Goal: Information Seeking & Learning: Find specific fact

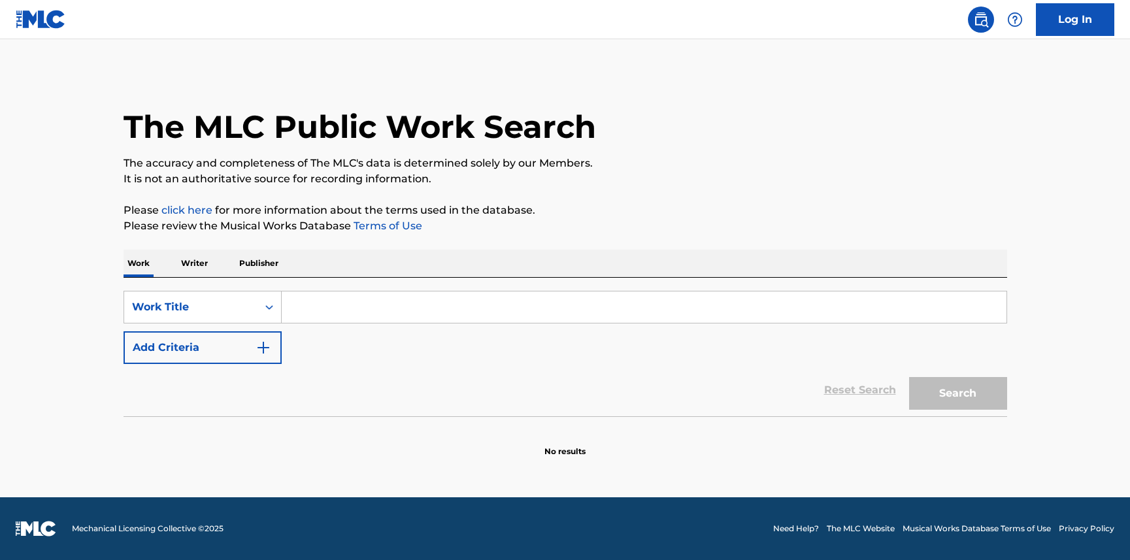
click at [313, 310] on input "Search Form" at bounding box center [644, 306] width 725 height 31
click at [270, 346] on img "Search Form" at bounding box center [263, 348] width 16 height 16
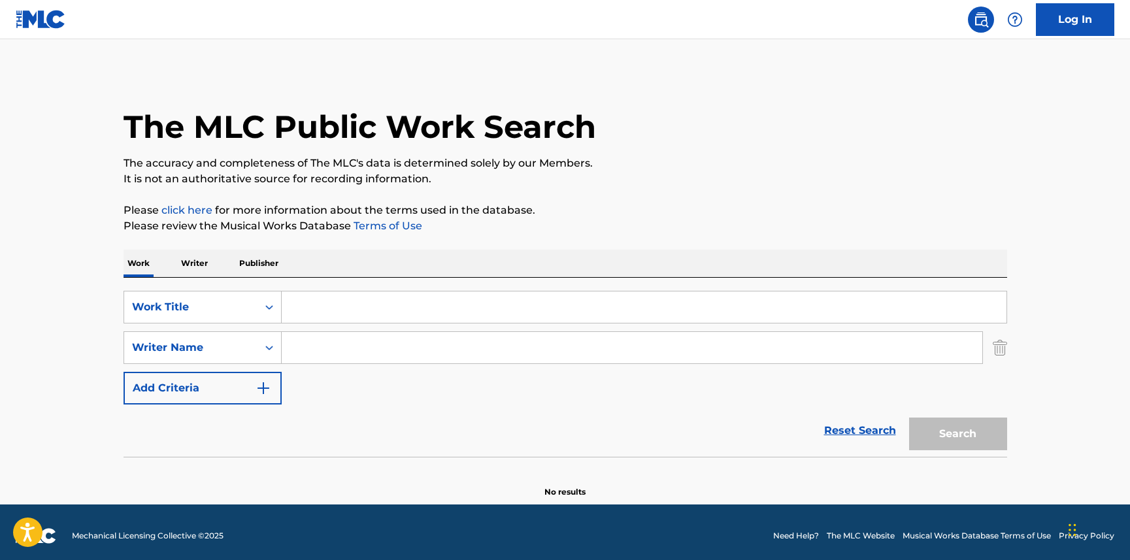
click at [310, 304] on input "Search Form" at bounding box center [644, 306] width 725 height 31
click at [307, 346] on input "Search Form" at bounding box center [632, 347] width 700 height 31
paste input "[PERSON_NAME]"
type input "[PERSON_NAME]"
click at [327, 310] on input "Search Form" at bounding box center [644, 306] width 725 height 31
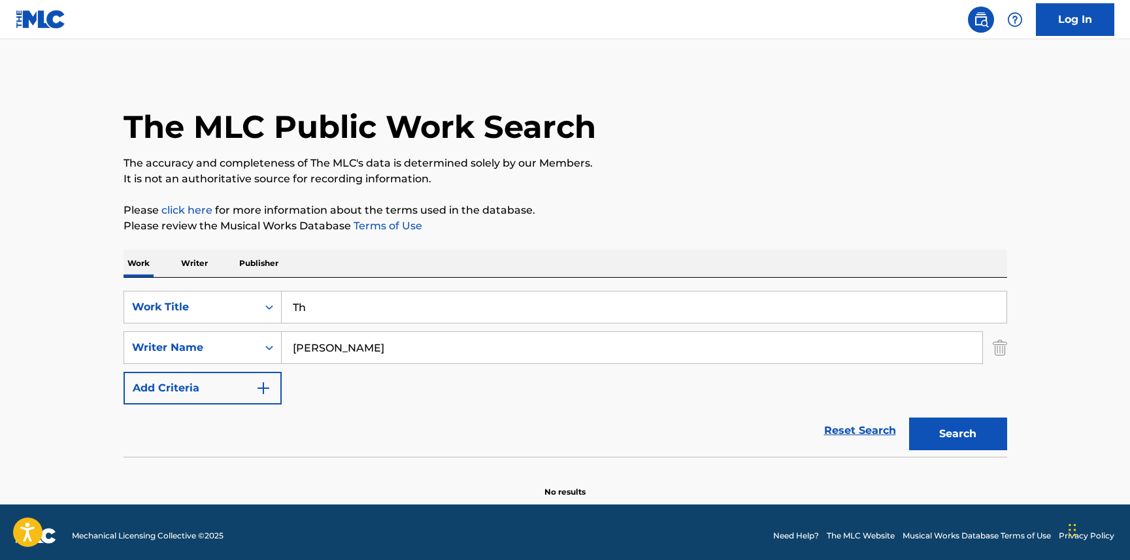
type input "T"
drag, startPoint x: 318, startPoint y: 305, endPoint x: 276, endPoint y: 306, distance: 41.2
click at [276, 306] on div "SearchWithCriteriad639df79-a1d4-4e0a-b3a1-8f859f41a899 Work Title hey hey barte…" at bounding box center [565, 307] width 883 height 33
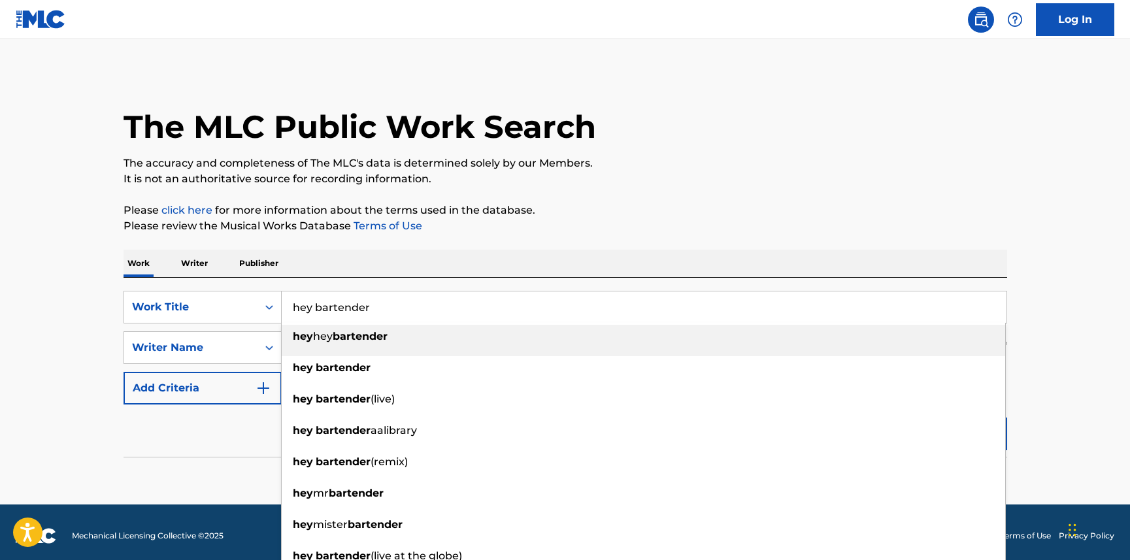
click at [389, 308] on input "hey bartender" at bounding box center [644, 306] width 725 height 31
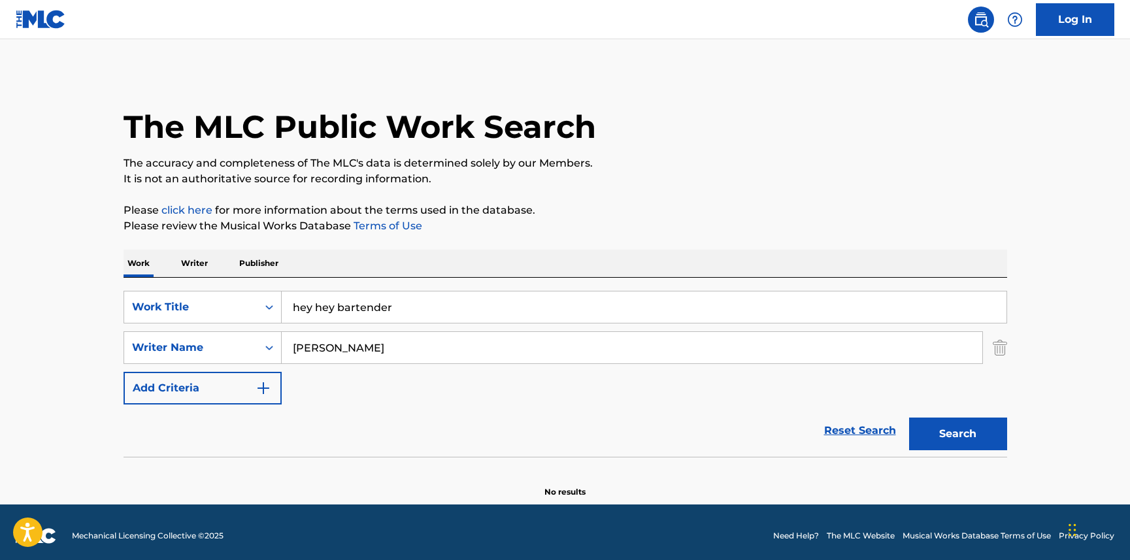
drag, startPoint x: 391, startPoint y: 307, endPoint x: 352, endPoint y: 305, distance: 39.9
drag, startPoint x: 352, startPoint y: 305, endPoint x: 315, endPoint y: 302, distance: 36.7
click at [315, 302] on input "hey hey bartender" at bounding box center [644, 306] width 725 height 31
drag, startPoint x: 315, startPoint y: 306, endPoint x: 293, endPoint y: 310, distance: 22.6
click at [293, 310] on input "hey hey bartender" at bounding box center [644, 306] width 725 height 31
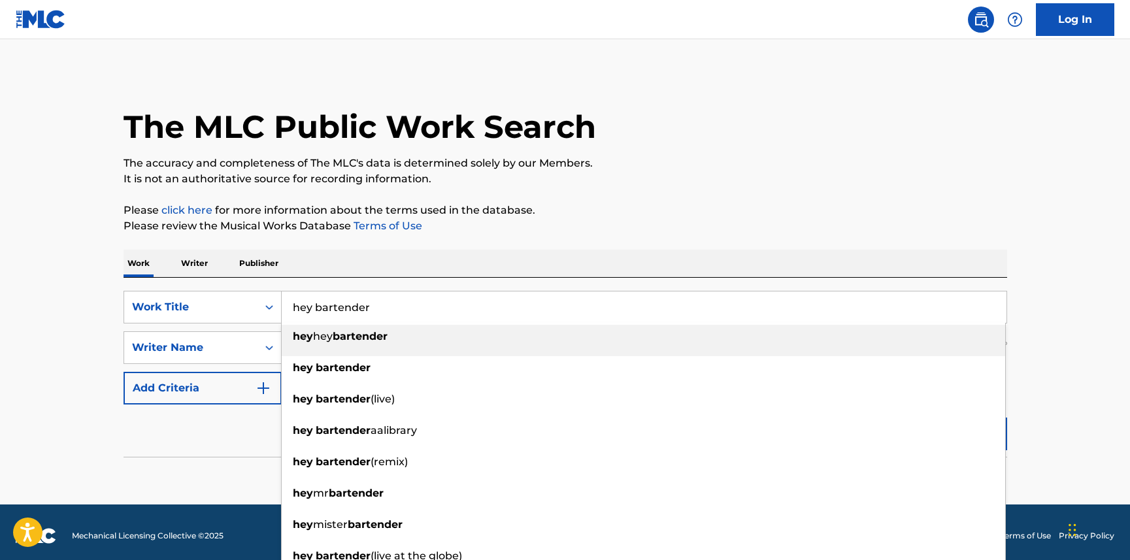
type input "hey bartender"
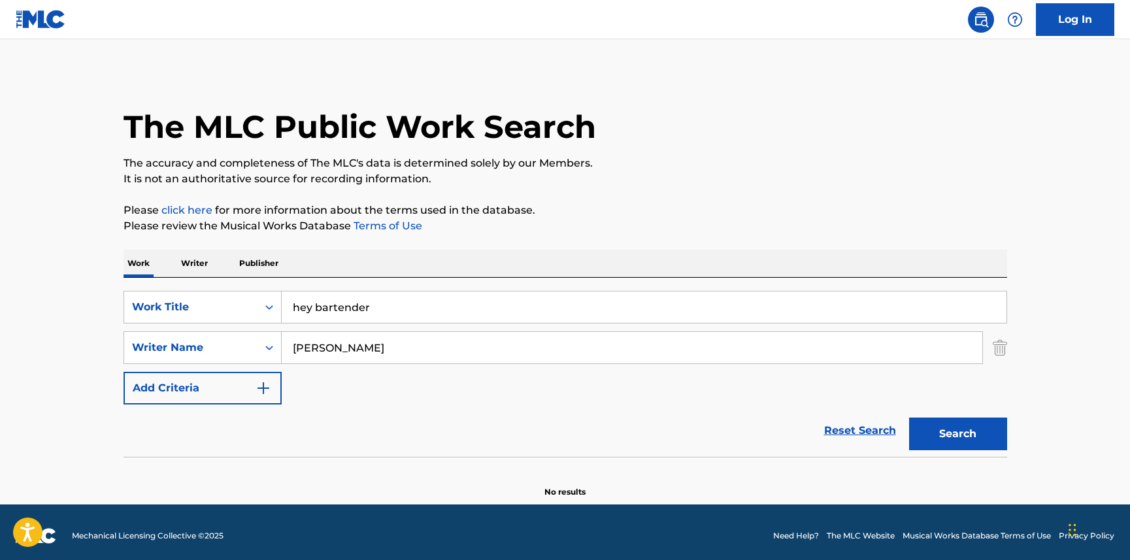
click at [1063, 323] on main "The MLC Public Work Search The accuracy and completeness of The MLC's data is d…" at bounding box center [565, 271] width 1130 height 465
click at [953, 429] on button "Search" at bounding box center [958, 434] width 98 height 33
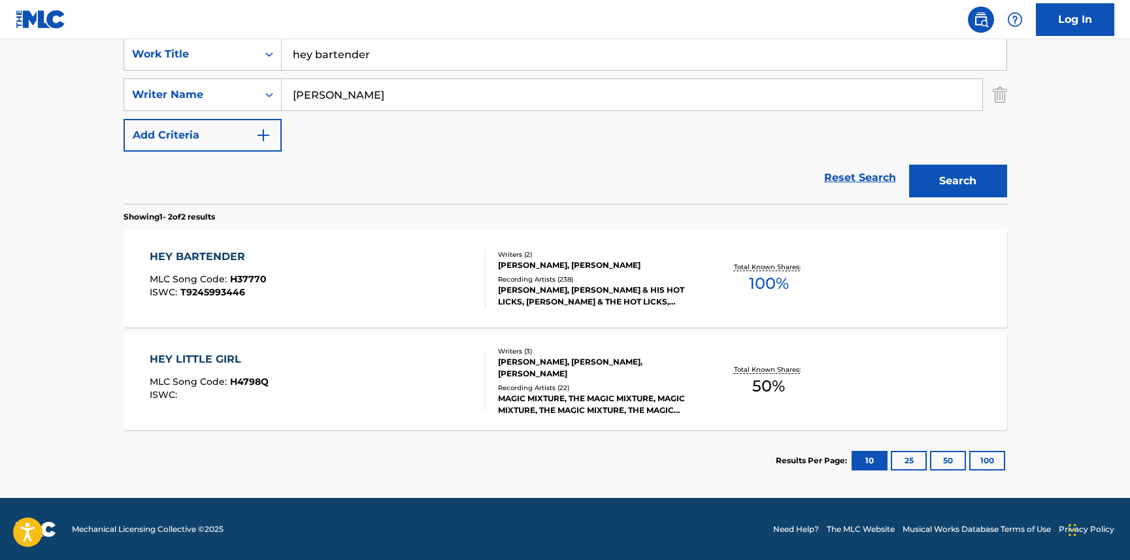
scroll to position [254, 0]
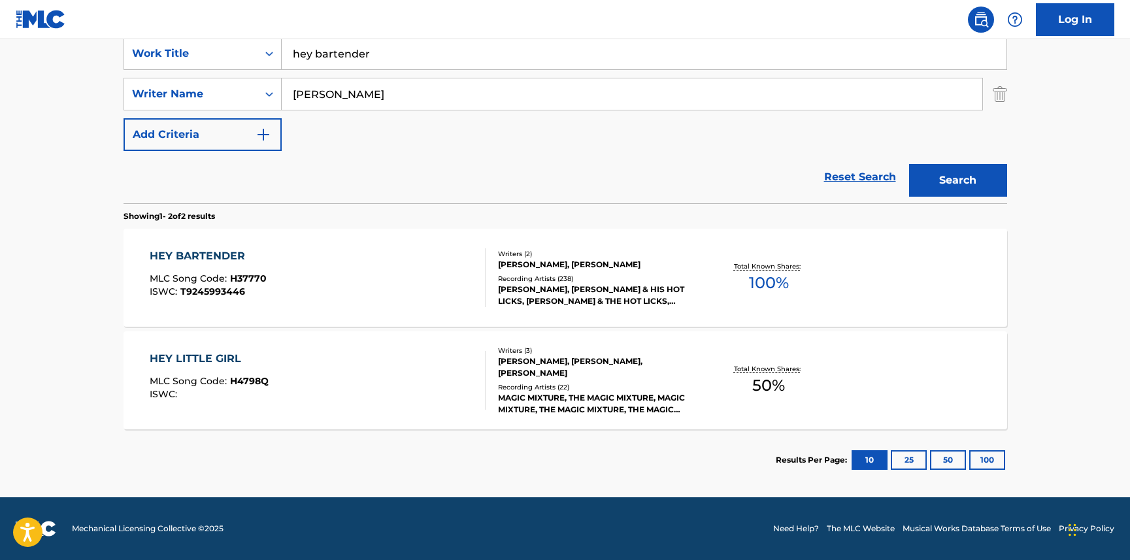
click at [214, 259] on div "HEY BARTENDER" at bounding box center [208, 256] width 117 height 16
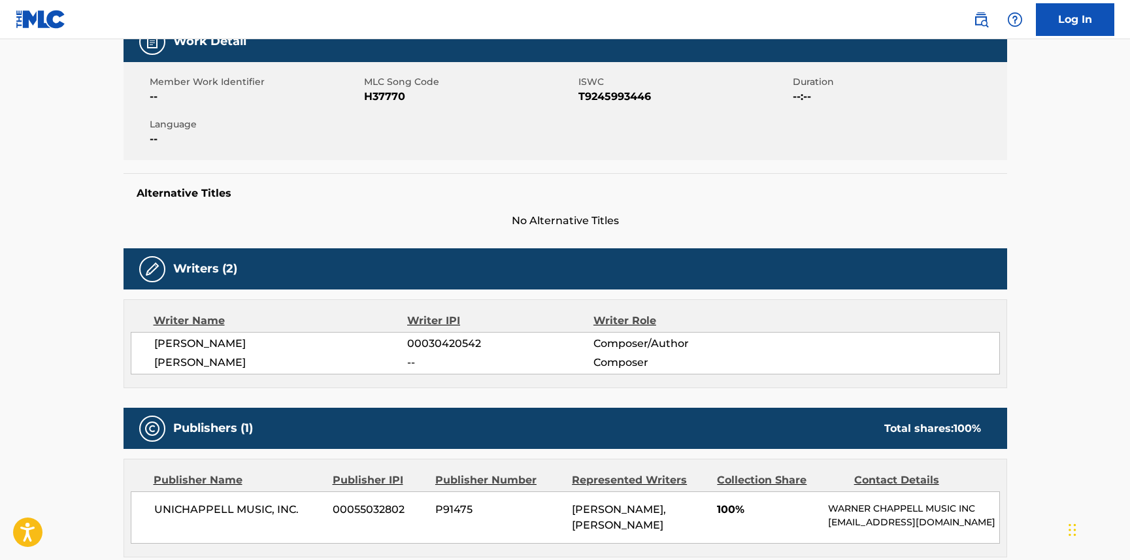
scroll to position [213, 0]
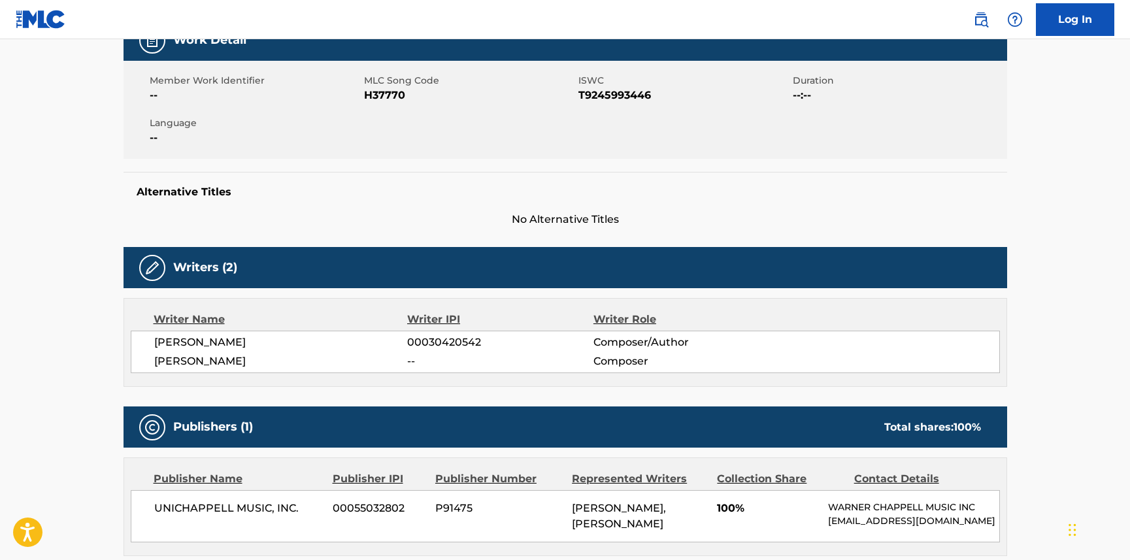
click at [50, 196] on main "< Back to public search results Copy work link HEY BARTENDER Work Detail Member…" at bounding box center [565, 452] width 1130 height 1252
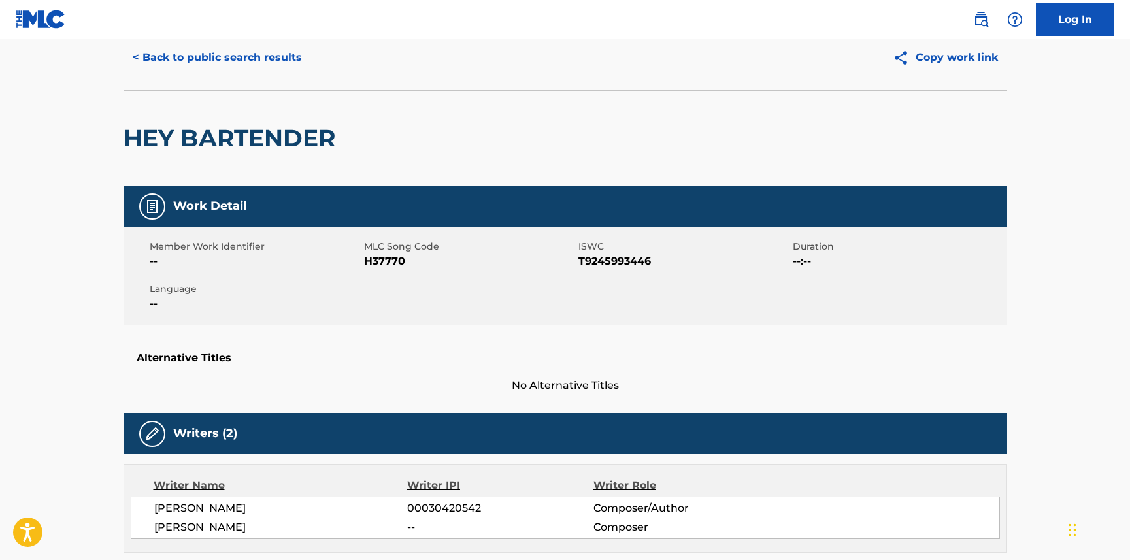
scroll to position [0, 0]
